Goal: Task Accomplishment & Management: Manage account settings

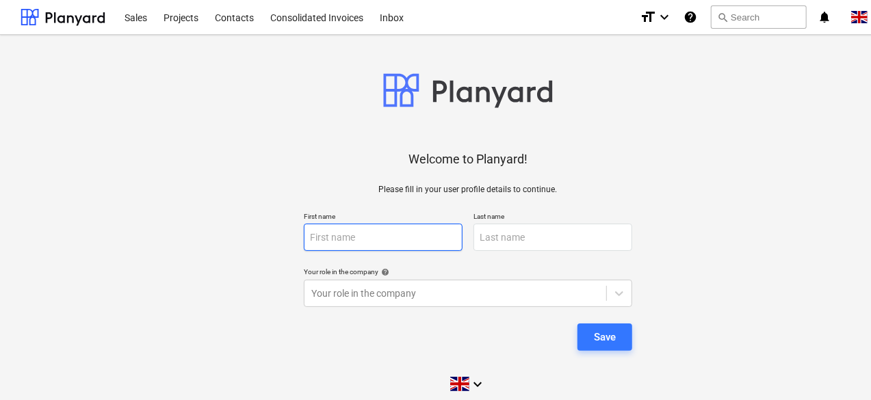
click at [404, 239] on input "text" at bounding box center [383, 237] width 159 height 27
type input "[PERSON_NAME]"
type input "Galileo Empower Limited"
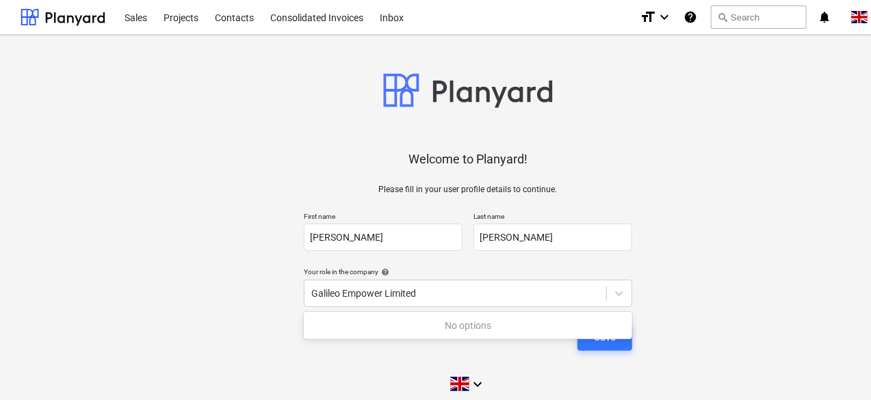
click at [678, 320] on div "Welcome to Planyard! Please fill in your user profile details to continue. Firs…" at bounding box center [468, 224] width 895 height 356
click at [537, 292] on div "Galileo Empower Limited" at bounding box center [455, 294] width 288 height 14
drag, startPoint x: 531, startPoint y: 292, endPoint x: 244, endPoint y: 243, distance: 290.9
click at [244, 243] on div "Welcome to Planyard! Please fill in your user profile details to continue. Firs…" at bounding box center [468, 224] width 895 height 356
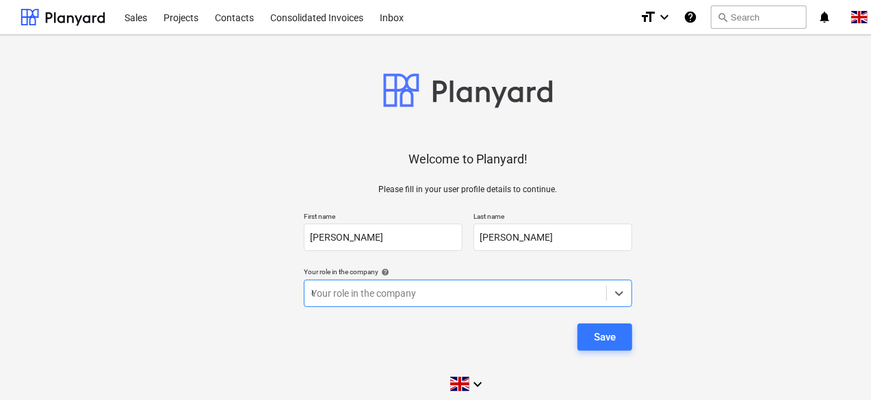
scroll to position [12, 0]
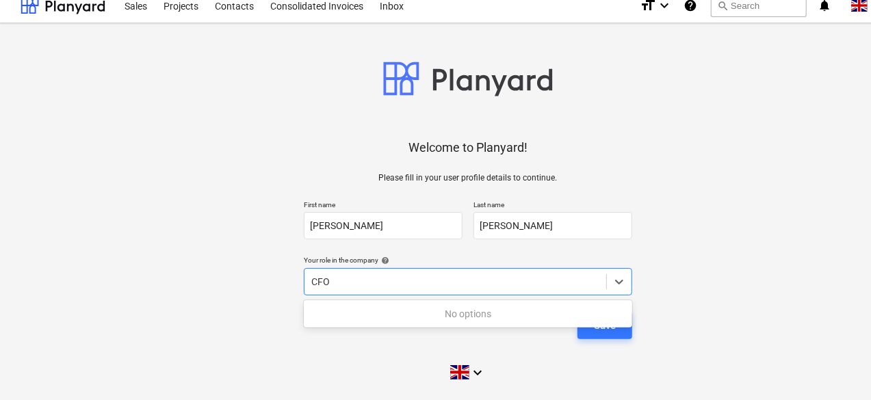
type input "CFO"
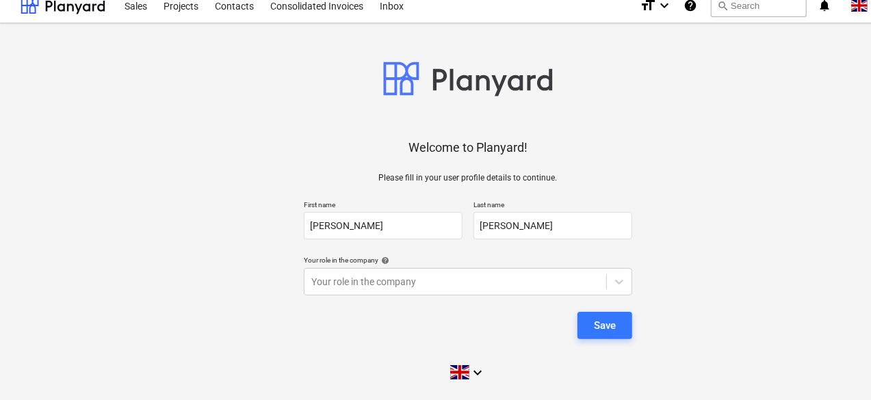
click at [716, 317] on div "Welcome to Planyard! Please fill in your user profile details to continue. Firs…" at bounding box center [468, 212] width 895 height 356
click at [625, 328] on button "Save" at bounding box center [605, 325] width 55 height 27
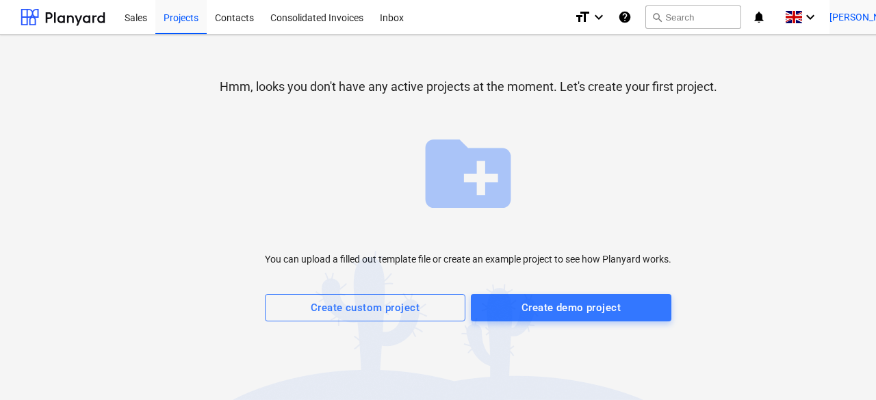
click at [871, 21] on span "[PERSON_NAME]" at bounding box center [864, 17] width 68 height 11
click at [853, 77] on div "Log out" at bounding box center [875, 75] width 82 height 22
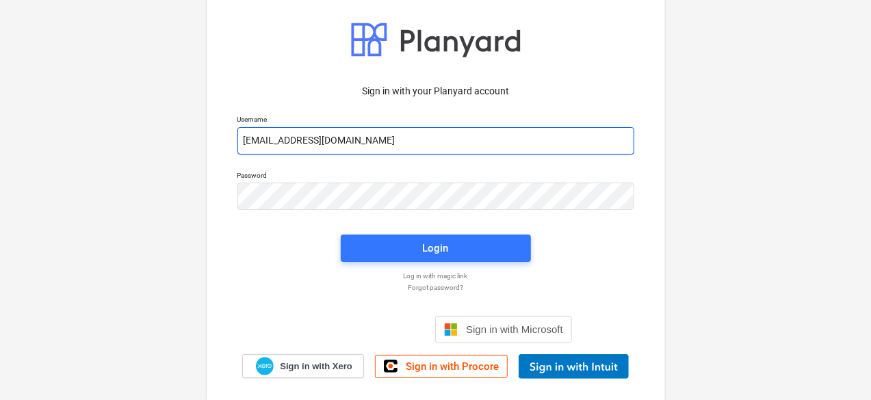
click at [253, 144] on input "[EMAIL_ADDRESS][DOMAIN_NAME]" at bounding box center [436, 140] width 397 height 27
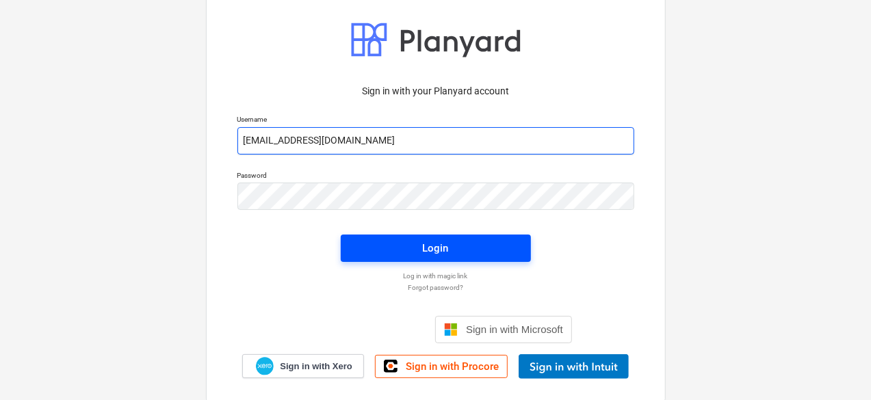
type input "[EMAIL_ADDRESS][DOMAIN_NAME]"
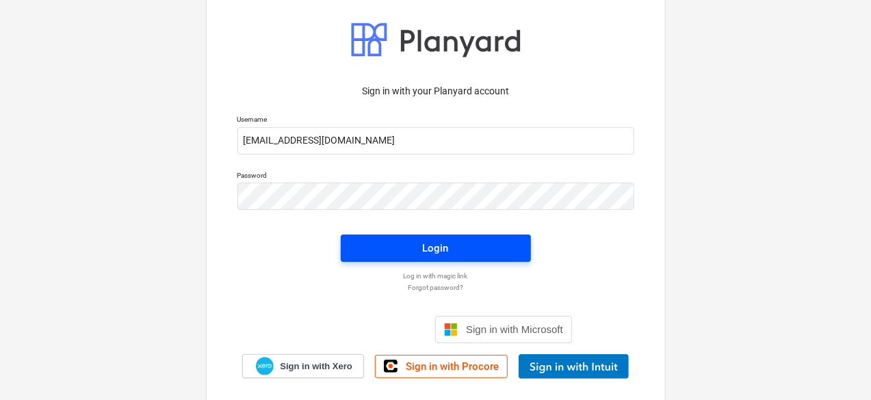
click at [372, 249] on span "Login" at bounding box center [435, 249] width 157 height 18
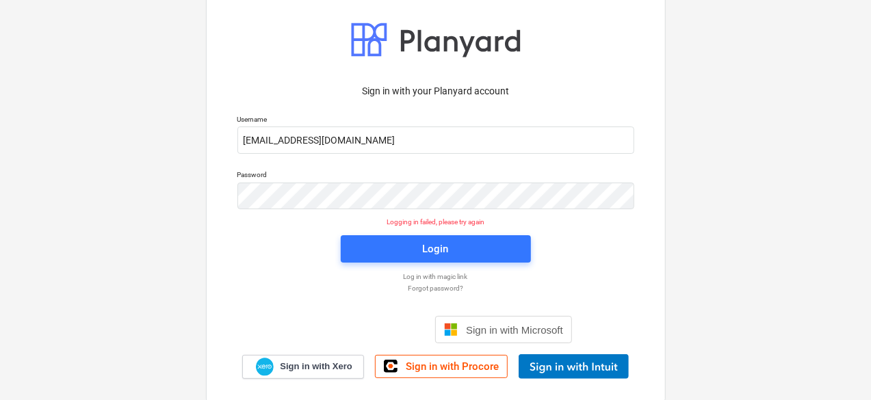
click at [444, 291] on p "Forgot password?" at bounding box center [436, 288] width 411 height 9
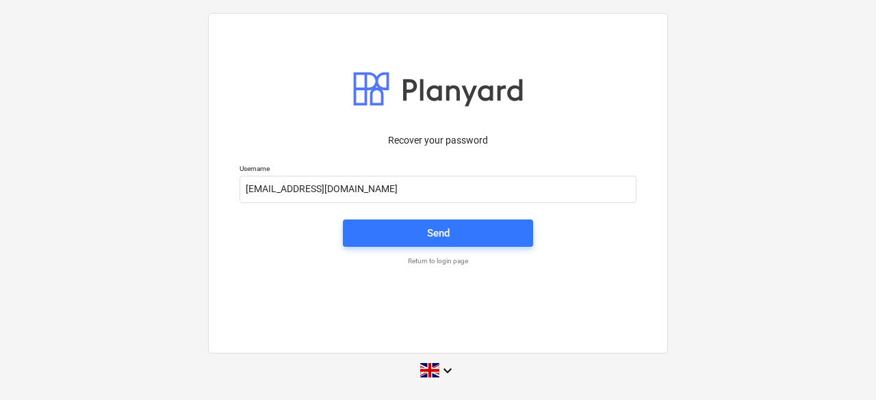
click at [418, 285] on div "Recover your password Username [EMAIL_ADDRESS][DOMAIN_NAME] Send Return to logi…" at bounding box center [438, 183] width 460 height 341
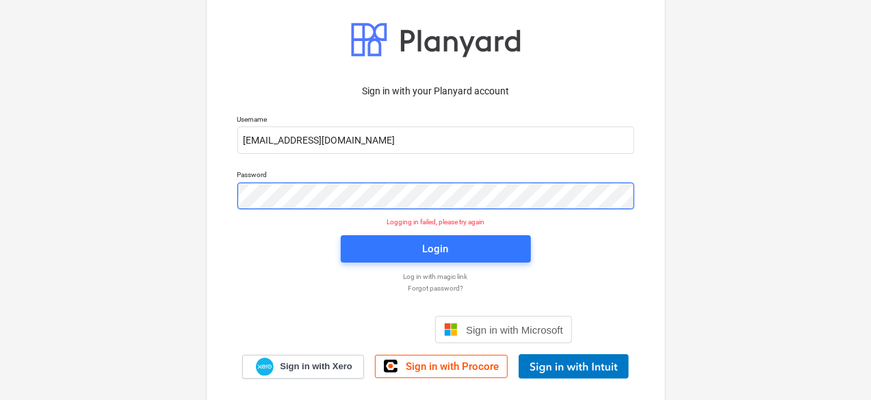
click at [129, 172] on div "Sign in with your Planyard account Username [EMAIL_ADDRESS][DOMAIN_NAME] Passwo…" at bounding box center [435, 200] width 871 height 495
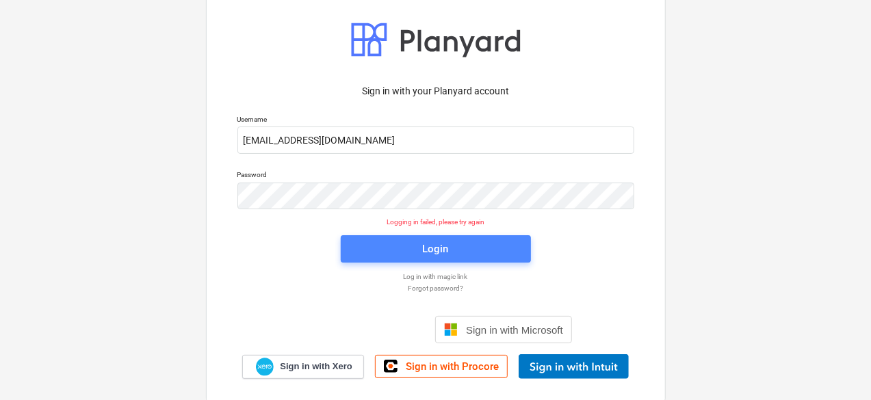
click at [355, 235] on button "Login" at bounding box center [436, 248] width 190 height 27
click at [390, 254] on span "Login" at bounding box center [435, 249] width 157 height 18
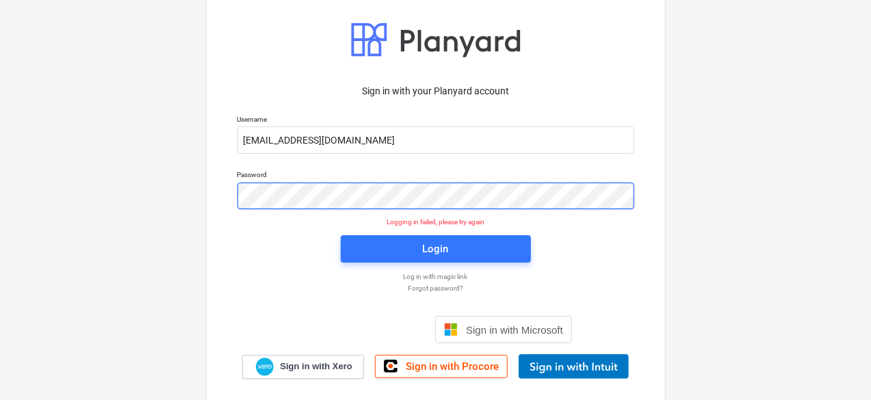
click at [134, 181] on div "Sign in with your Planyard account Username [EMAIL_ADDRESS][DOMAIN_NAME] Passwo…" at bounding box center [435, 200] width 871 height 495
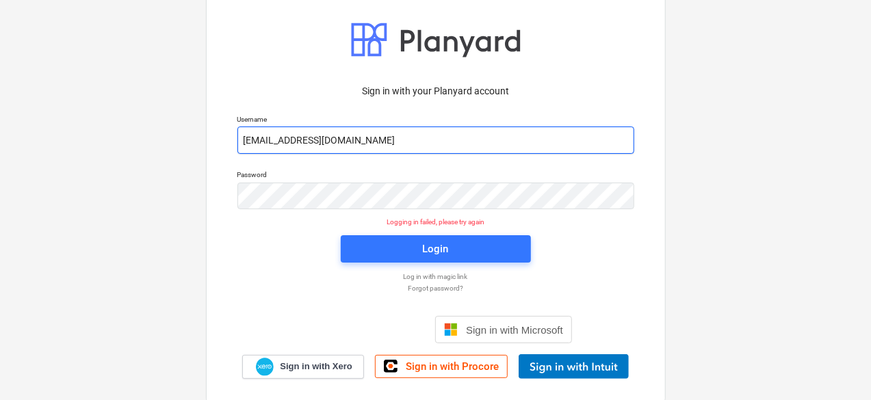
drag, startPoint x: 352, startPoint y: 141, endPoint x: 277, endPoint y: 138, distance: 75.4
click at [277, 138] on input "[EMAIL_ADDRESS][DOMAIN_NAME]" at bounding box center [436, 140] width 397 height 27
type input "[EMAIL_ADDRESS][DOMAIN_NAME]"
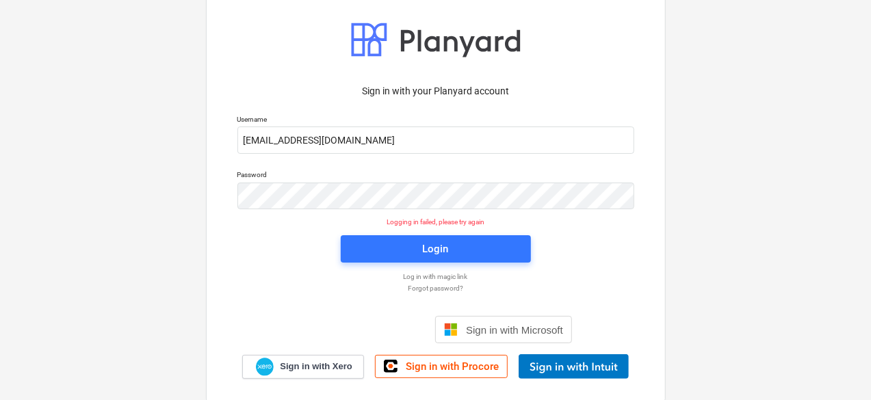
click at [437, 292] on p "Forgot password?" at bounding box center [436, 288] width 411 height 9
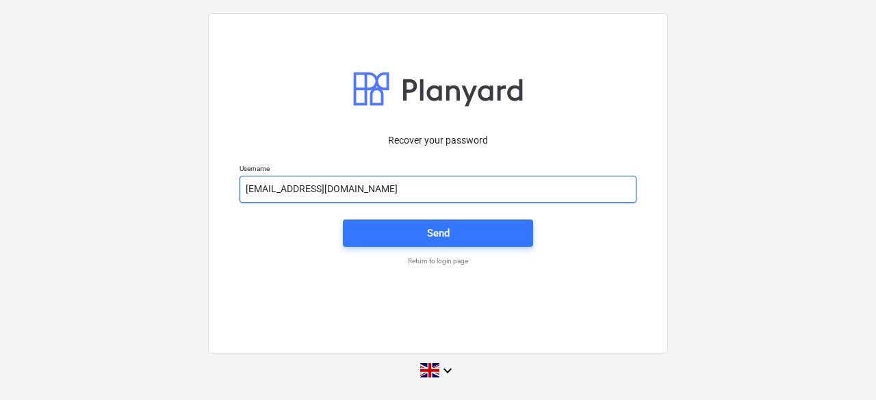
click at [268, 191] on input "[EMAIL_ADDRESS][DOMAIN_NAME]" at bounding box center [438, 189] width 397 height 27
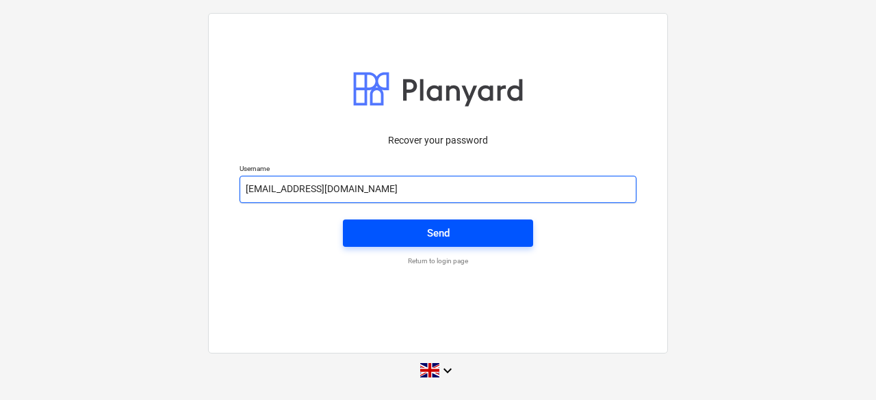
type input "[EMAIL_ADDRESS][DOMAIN_NAME]"
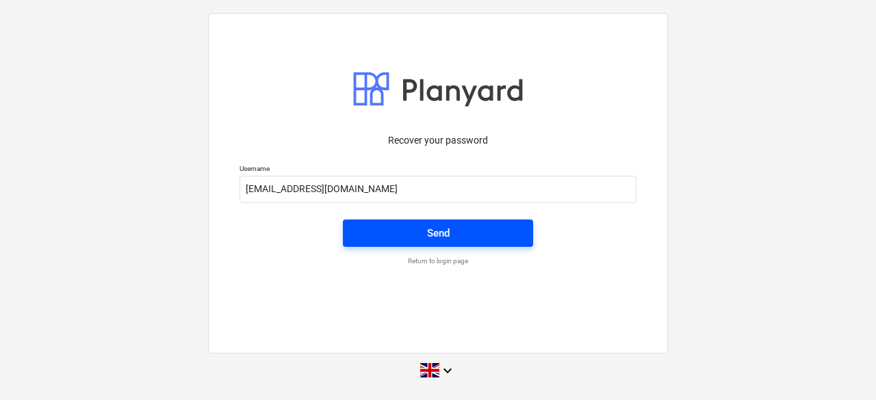
click at [404, 235] on span "Send" at bounding box center [437, 234] width 157 height 18
